Goal: Task Accomplishment & Management: Complete application form

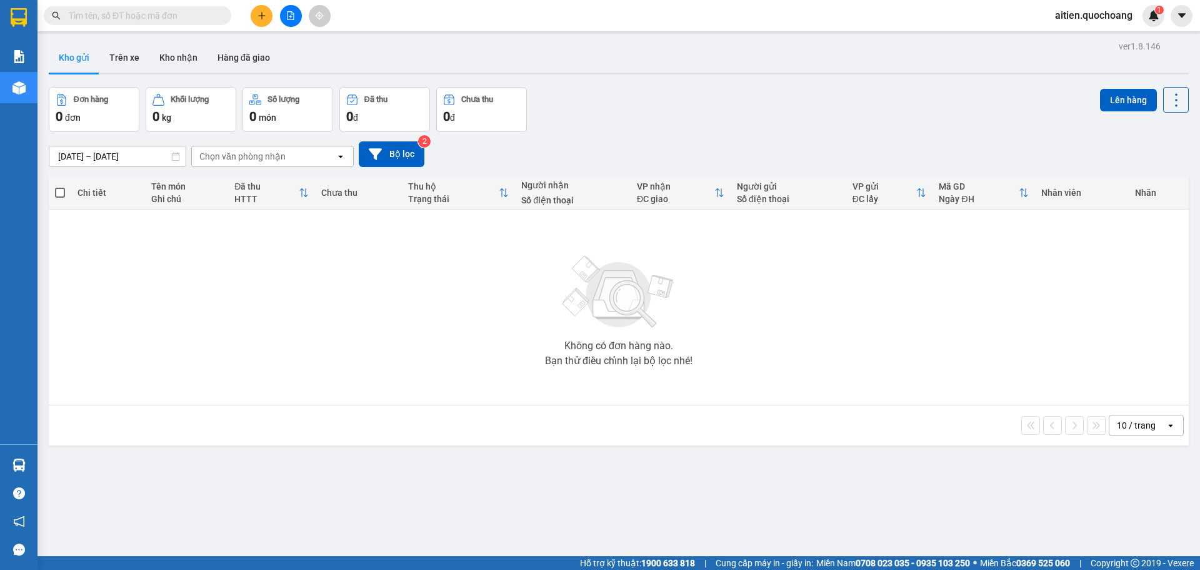
click at [256, 9] on button at bounding box center [262, 16] width 22 height 22
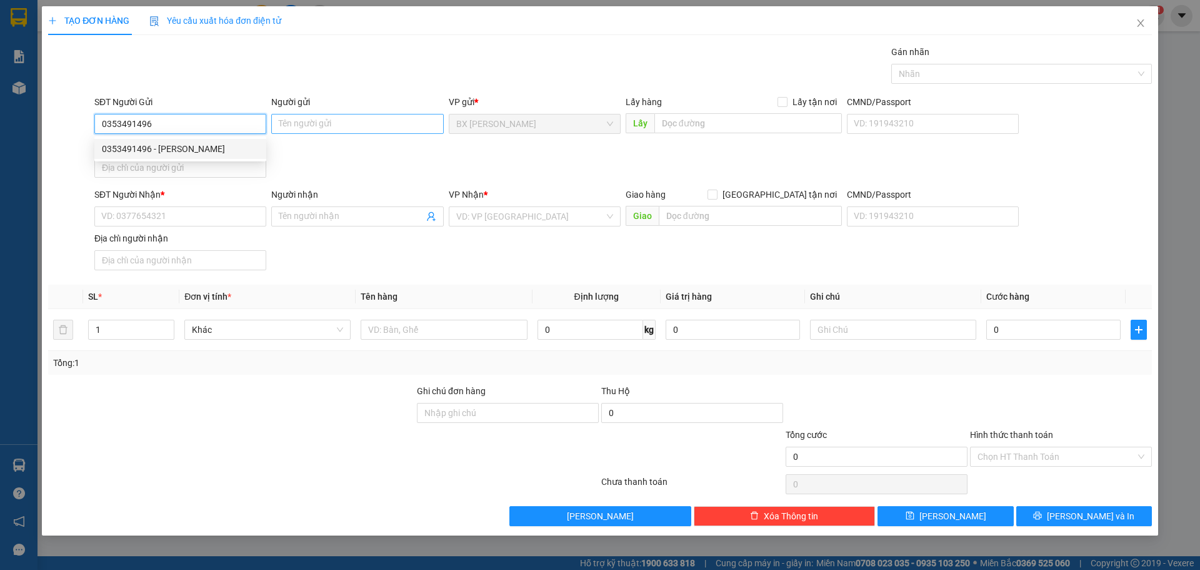
type input "0353491496"
click at [339, 124] on input "Người gửi" at bounding box center [357, 124] width 172 height 20
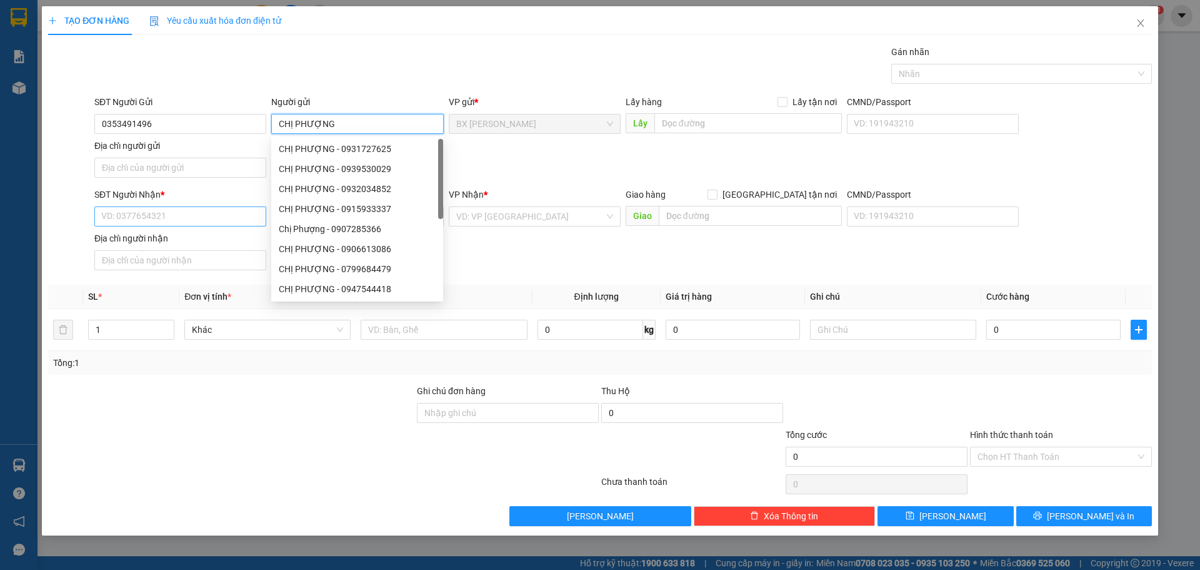
type input "CHỊ PHƯỢNG"
click at [172, 220] on input "SĐT Người Nhận *" at bounding box center [180, 216] width 172 height 20
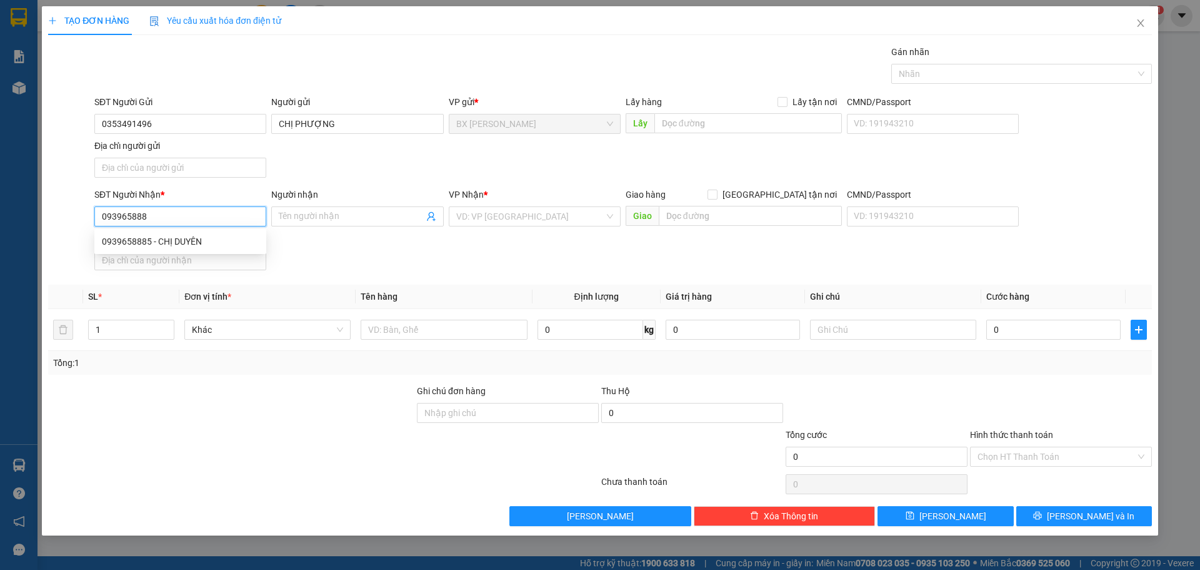
type input "0939658885"
click at [194, 238] on div "0939658885 - CHỊ DUYÊN" at bounding box center [180, 241] width 157 height 14
type input "CHỊ DUYÊN"
type input "0939658885"
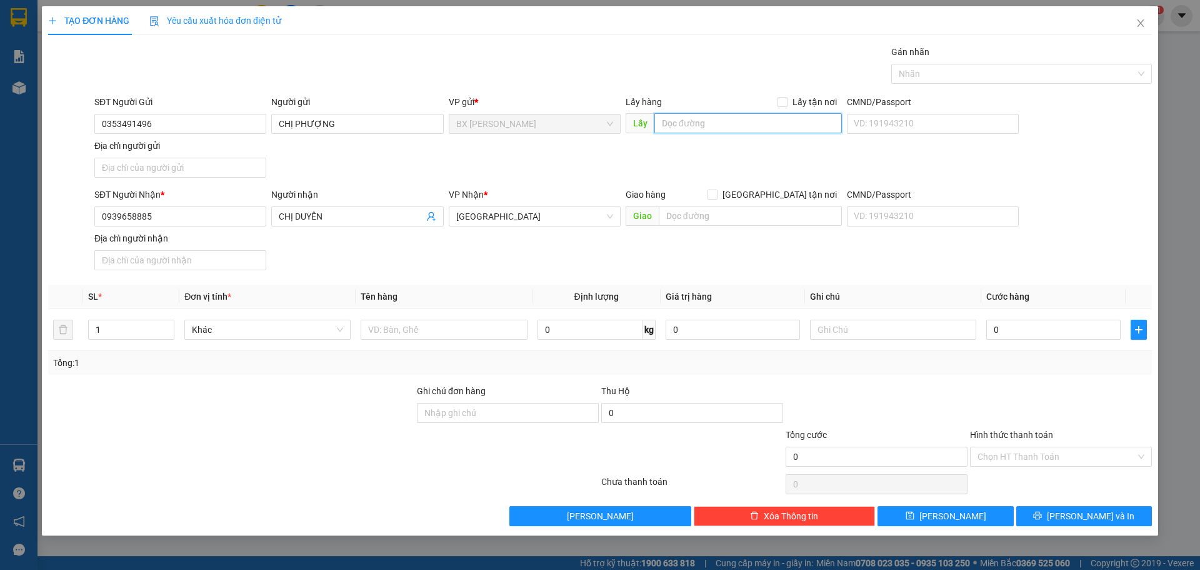
click at [695, 129] on input "text" at bounding box center [749, 123] width 188 height 20
type input "D"
type input "ĐẦU CAO TỐC"
click at [418, 326] on input "text" at bounding box center [444, 329] width 166 height 20
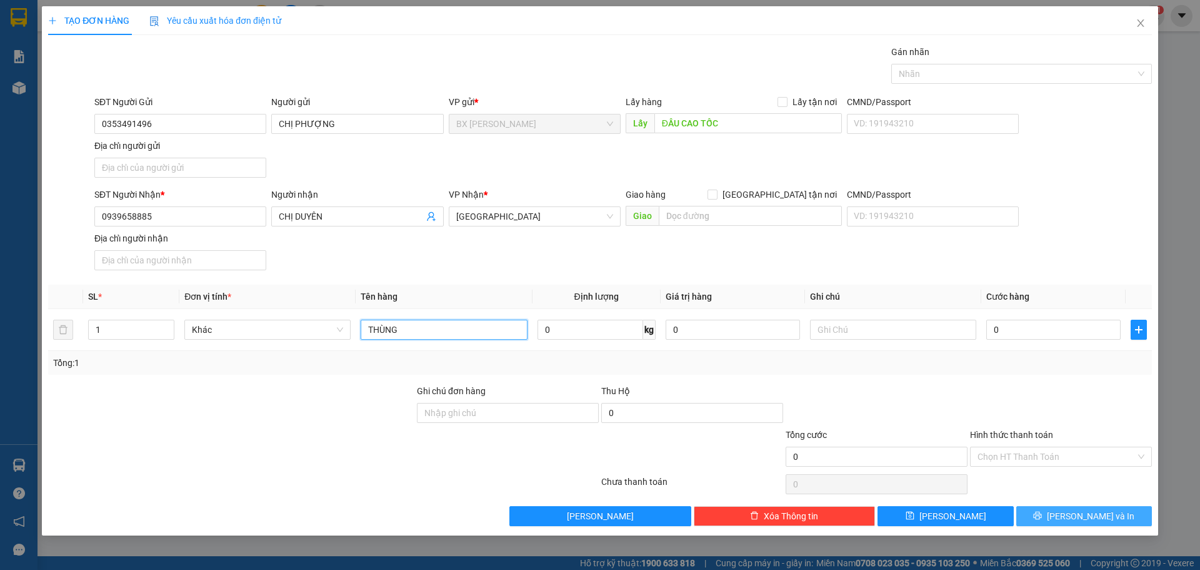
type input "THÙNG"
click at [1073, 515] on button "[PERSON_NAME] và In" at bounding box center [1085, 516] width 136 height 20
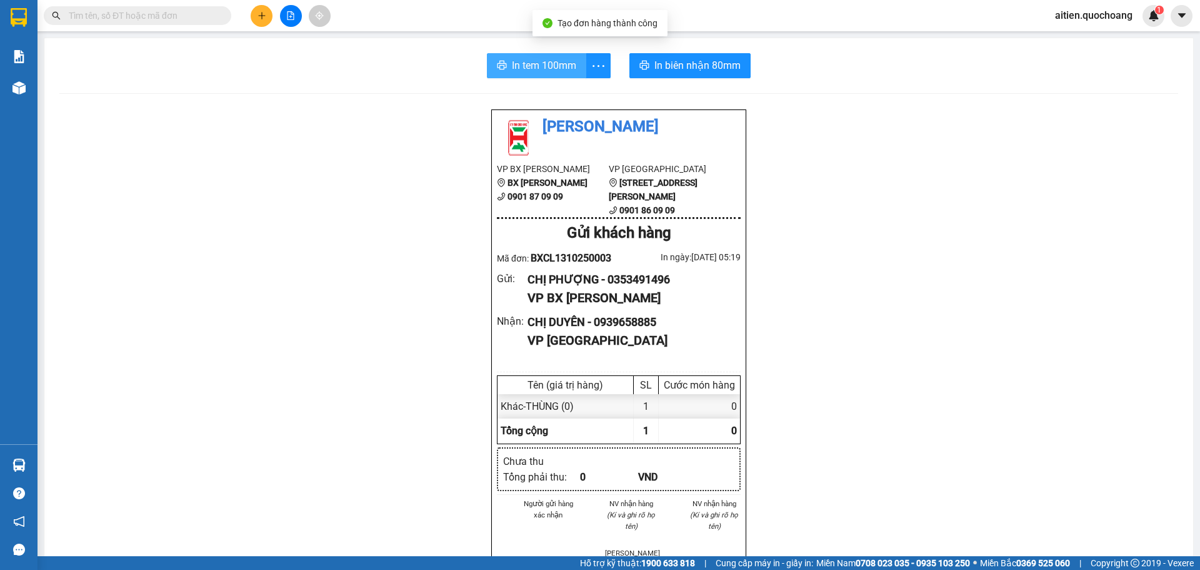
click at [544, 63] on span "In tem 100mm" at bounding box center [544, 66] width 64 height 16
